Goal: Information Seeking & Learning: Learn about a topic

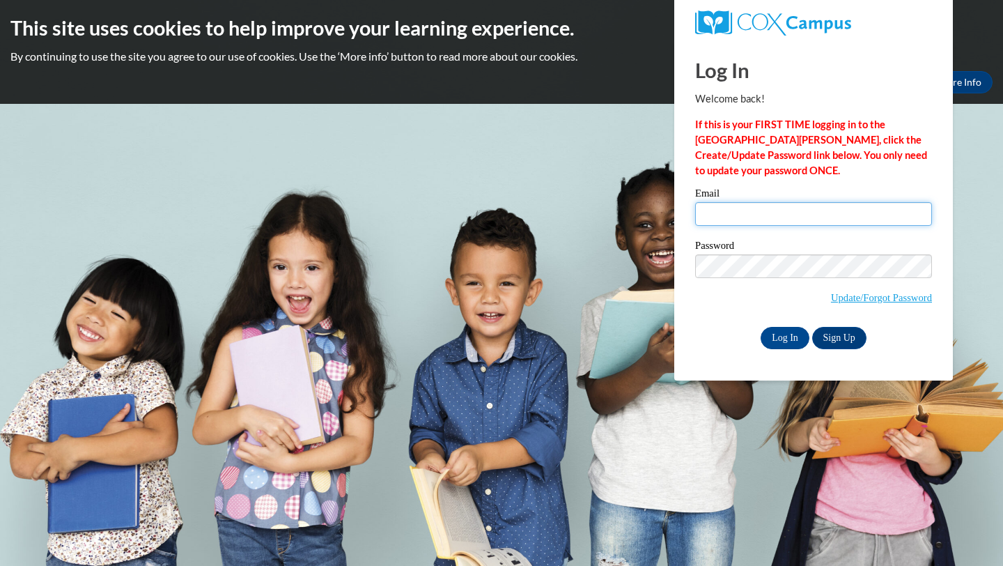
type input "[EMAIL_ADDRESS][DOMAIN_NAME]"
click at [825, 337] on link "Sign Up" at bounding box center [839, 338] width 54 height 22
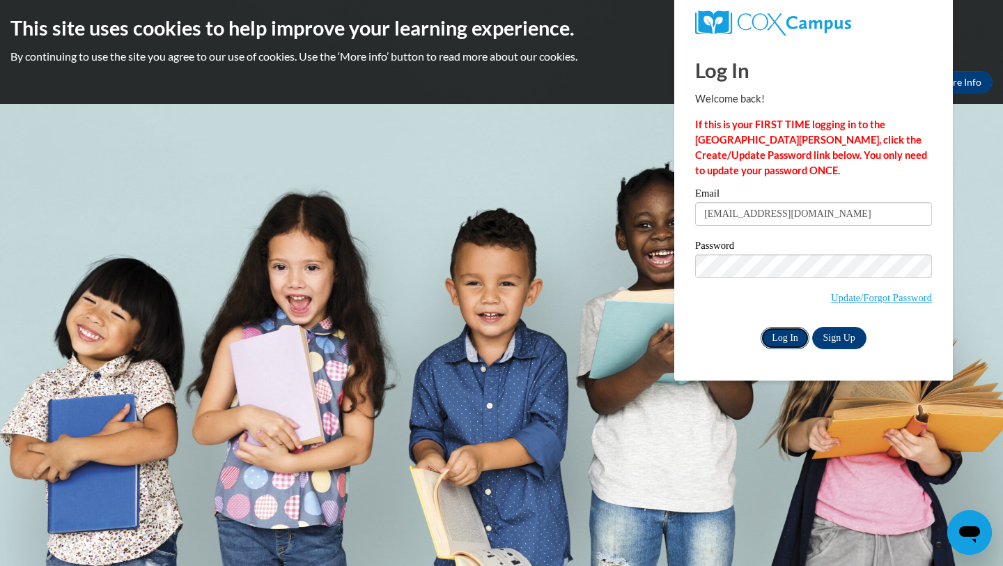
click at [784, 329] on input "Log In" at bounding box center [785, 338] width 49 height 22
click at [784, 338] on input "Log In" at bounding box center [785, 338] width 49 height 22
click at [777, 342] on input "Log In" at bounding box center [785, 338] width 49 height 22
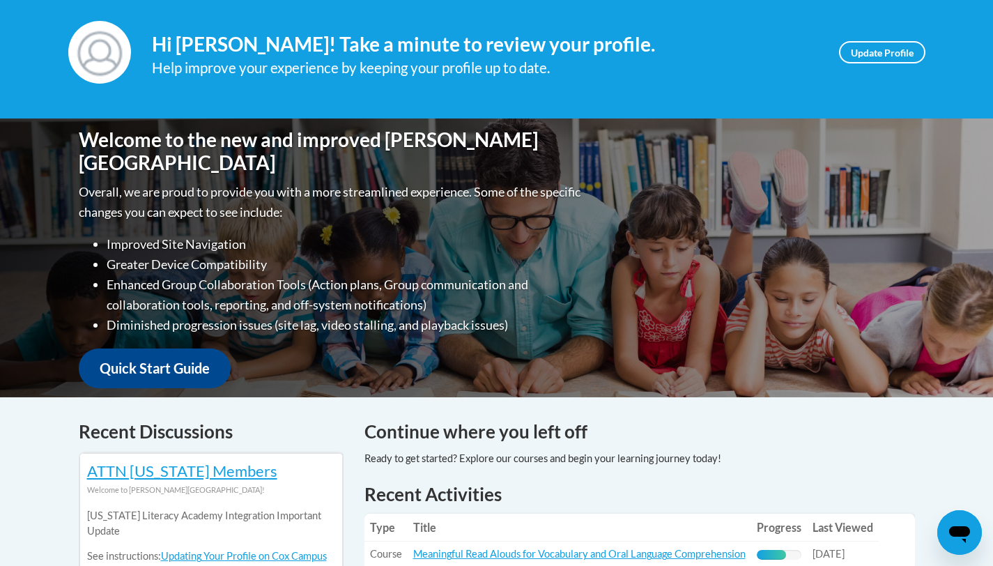
scroll to position [484, 0]
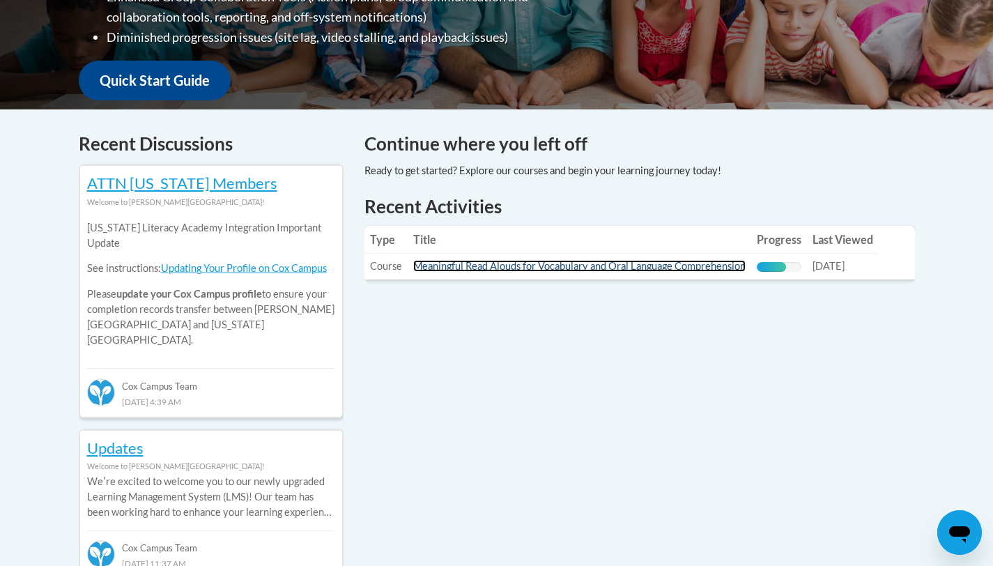
click at [516, 268] on link "Meaningful Read Alouds for Vocabulary and Oral Language Comprehension" at bounding box center [579, 266] width 332 height 12
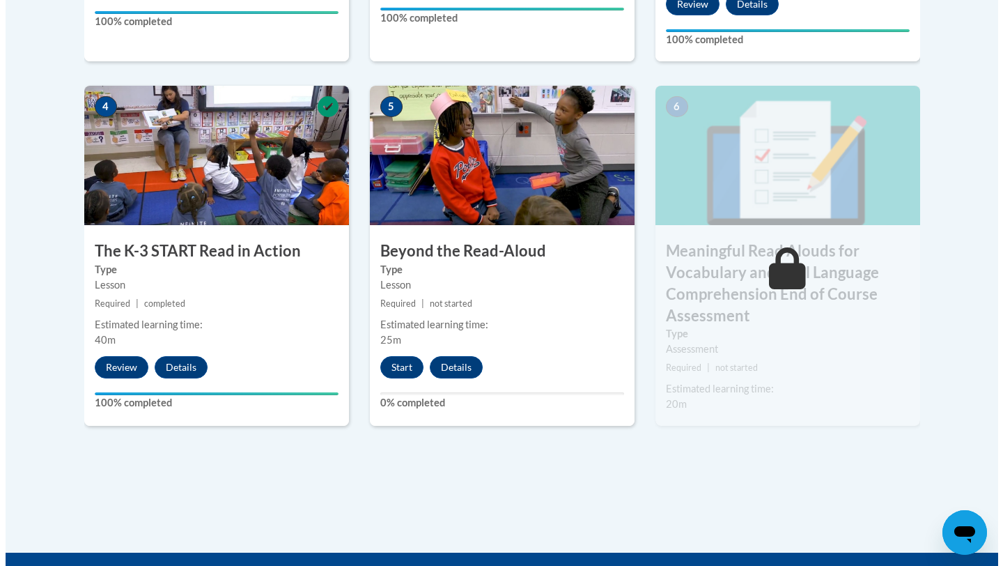
scroll to position [807, 0]
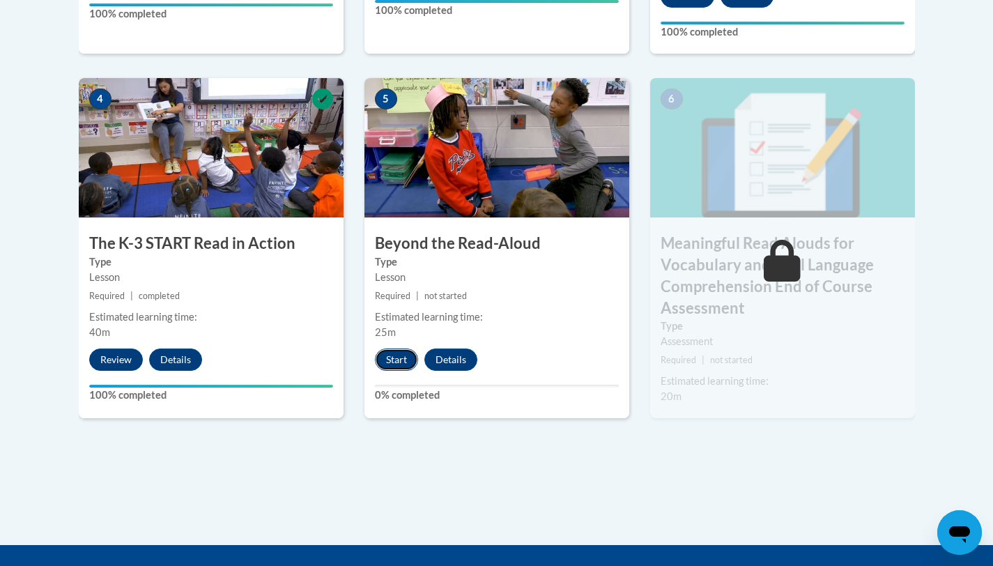
click at [400, 362] on button "Start" at bounding box center [396, 359] width 43 height 22
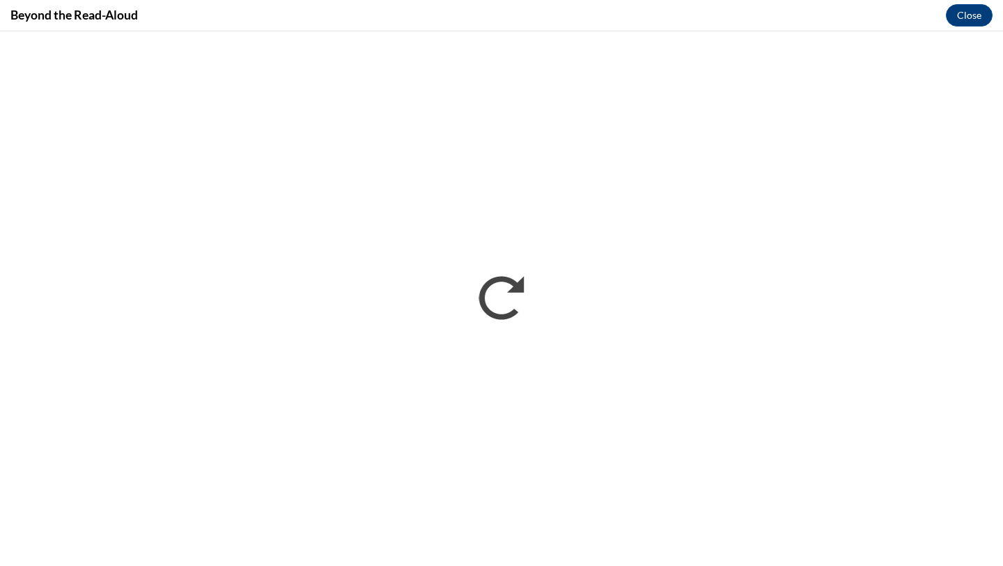
scroll to position [0, 0]
